Goal: Find specific page/section: Find specific page/section

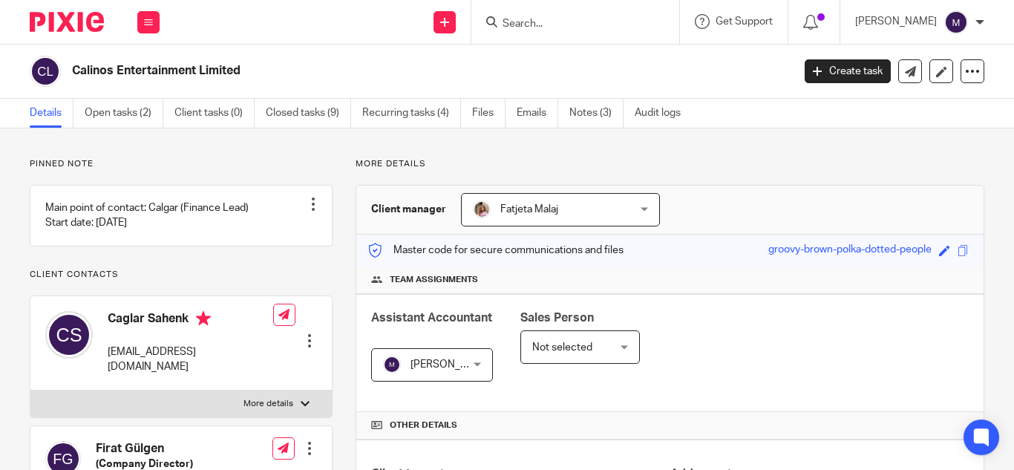
click at [544, 26] on input "Search" at bounding box center [568, 24] width 134 height 13
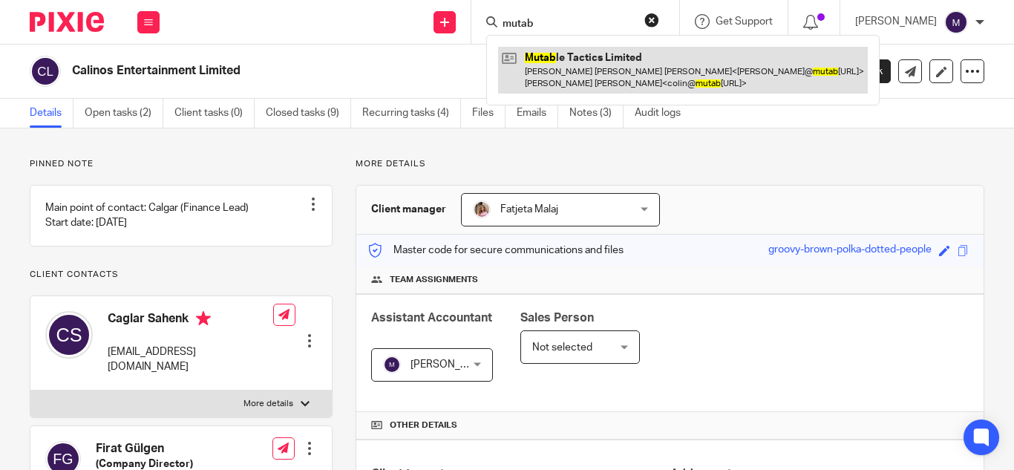
type input "mutab"
click at [591, 64] on link at bounding box center [683, 70] width 370 height 46
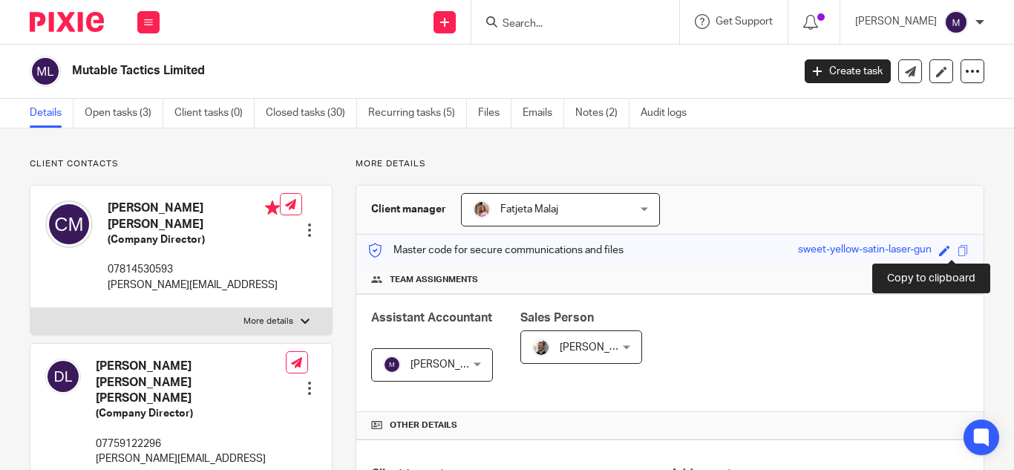
click at [958, 249] on span at bounding box center [963, 250] width 11 height 11
